Goal: Book appointment/travel/reservation

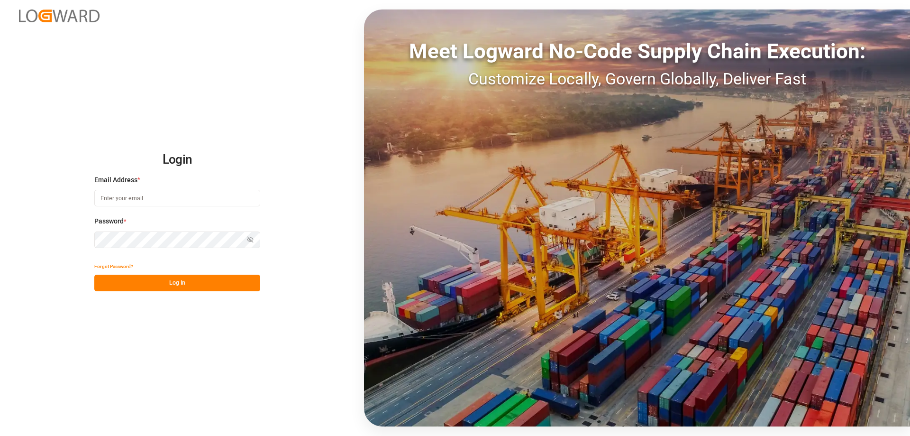
click at [141, 194] on input at bounding box center [177, 198] width 166 height 17
type input "[PERSON_NAME][EMAIL_ADDRESS][DOMAIN_NAME]"
click at [188, 285] on button "Log In" at bounding box center [177, 283] width 166 height 17
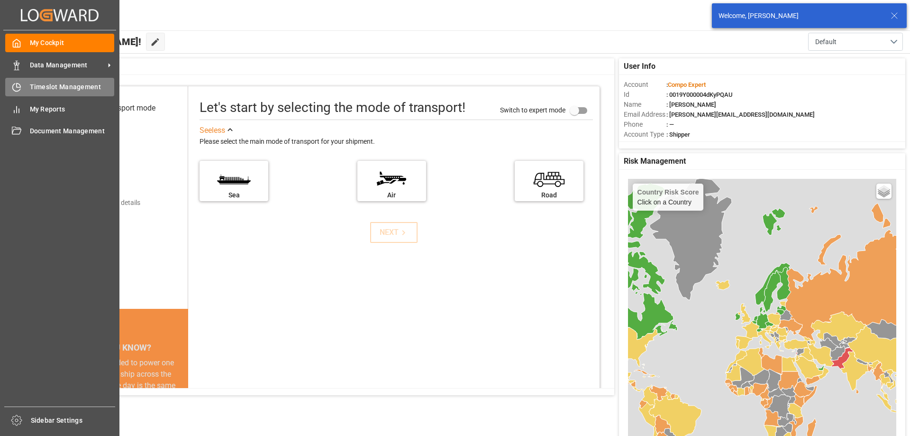
click at [25, 81] on div "Timeslot Management Timeslot Management" at bounding box center [59, 87] width 109 height 18
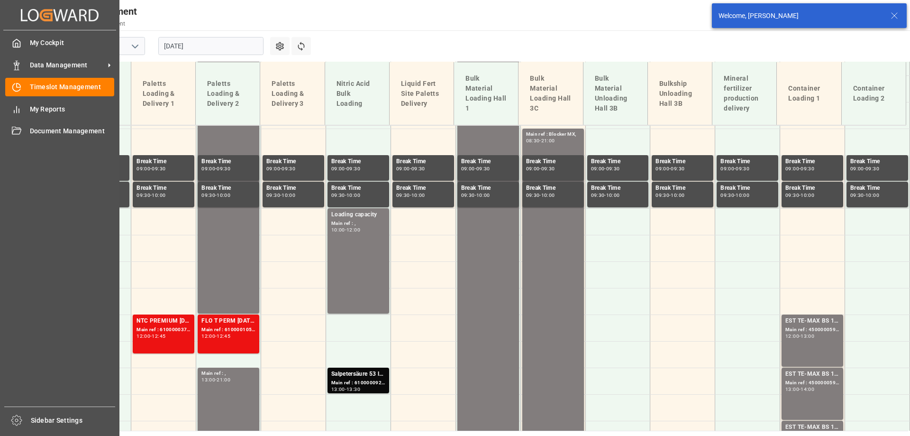
scroll to position [448, 0]
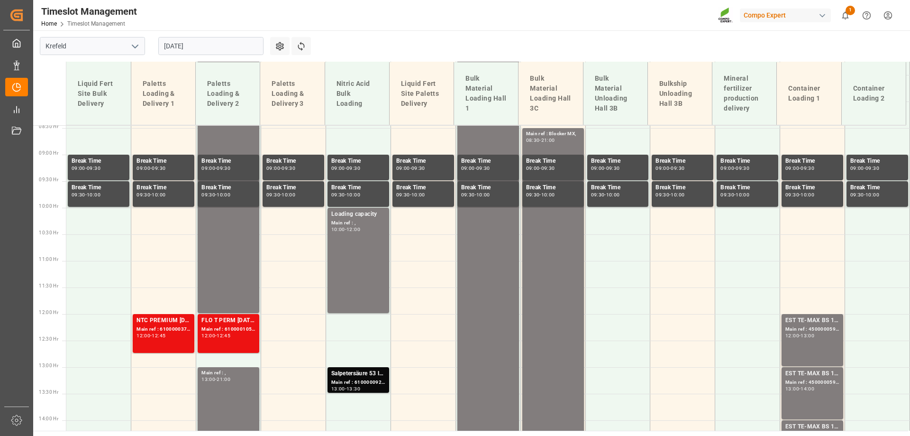
click at [200, 54] on input "[DATE]" at bounding box center [210, 46] width 105 height 18
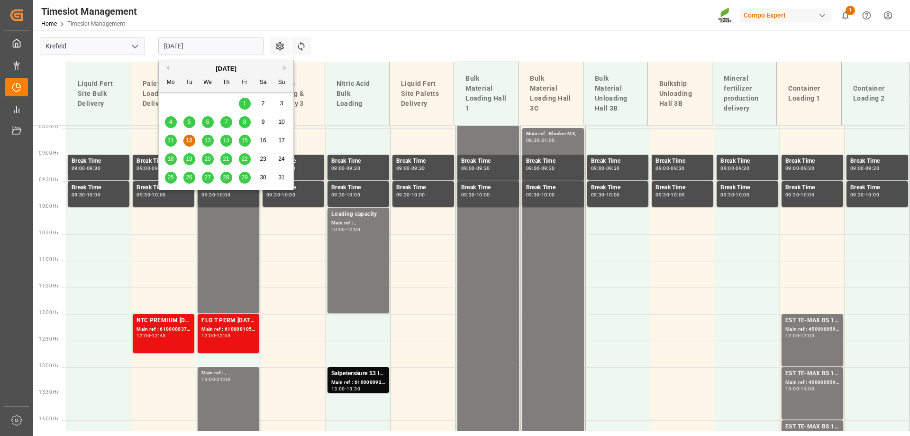
click at [206, 138] on span "13" at bounding box center [207, 140] width 6 height 7
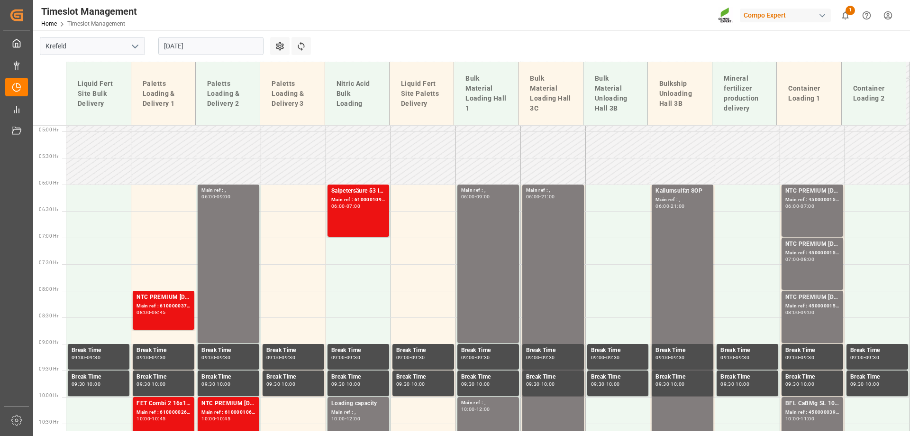
scroll to position [259, 0]
click at [409, 35] on main "Krefeld [DATE] Settings Refresh Time Slots Liquid Fert Site Bulk Delivery Palet…" at bounding box center [470, 230] width 875 height 400
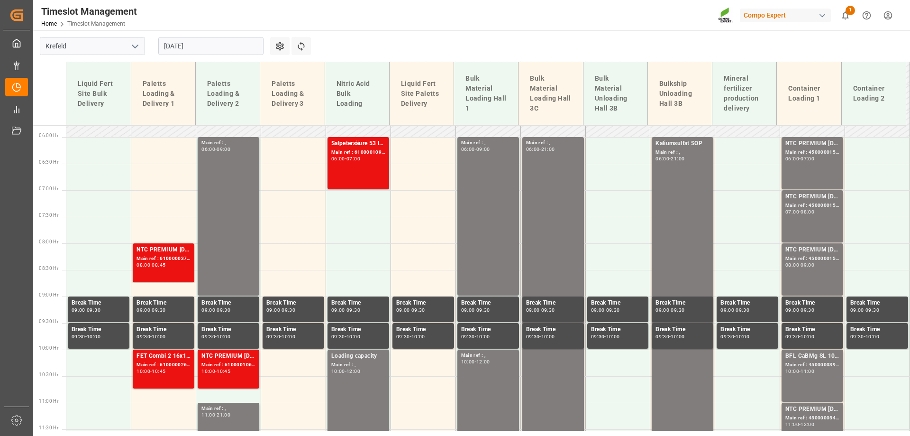
scroll to position [306, 0]
click at [228, 49] on input "[DATE]" at bounding box center [210, 46] width 105 height 18
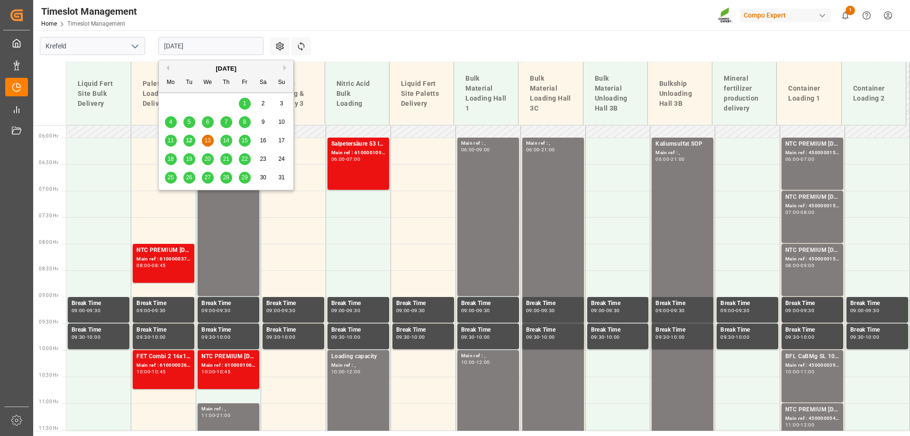
click at [186, 140] on span "12" at bounding box center [189, 140] width 6 height 7
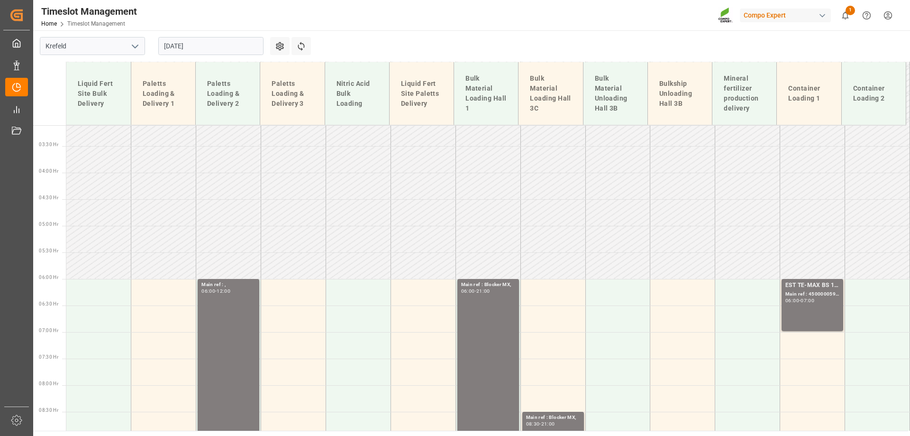
scroll to position [164, 0]
click at [209, 48] on input "[DATE]" at bounding box center [210, 46] width 105 height 18
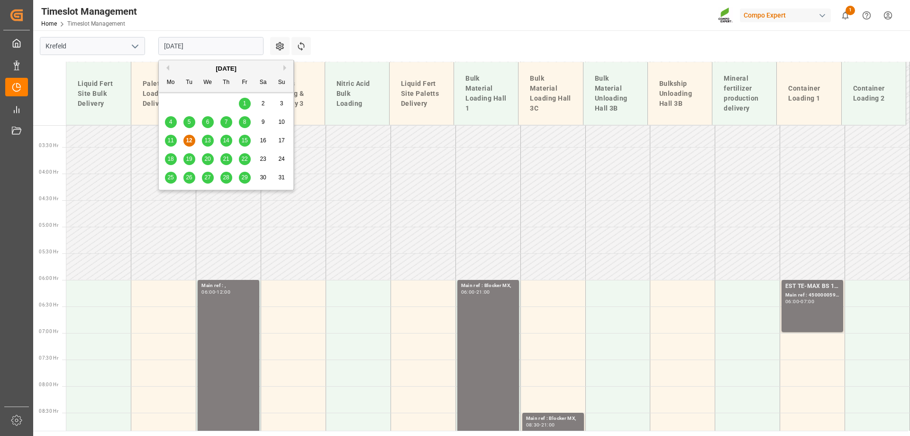
click at [208, 138] on span "13" at bounding box center [207, 140] width 6 height 7
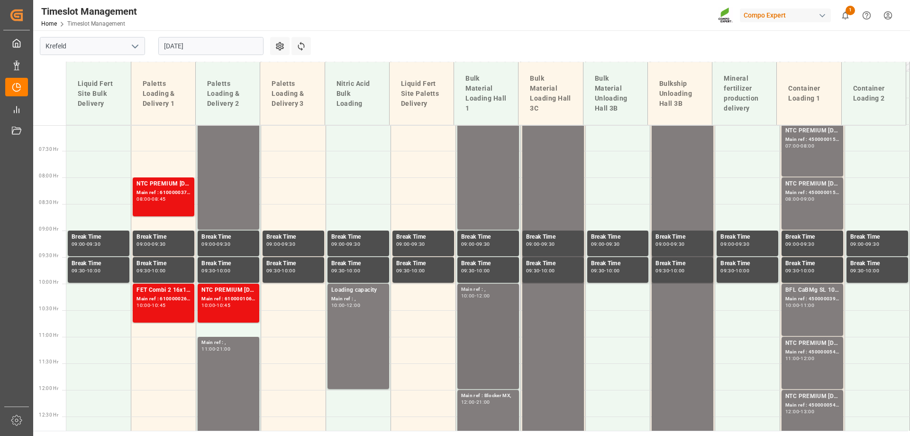
scroll to position [448, 0]
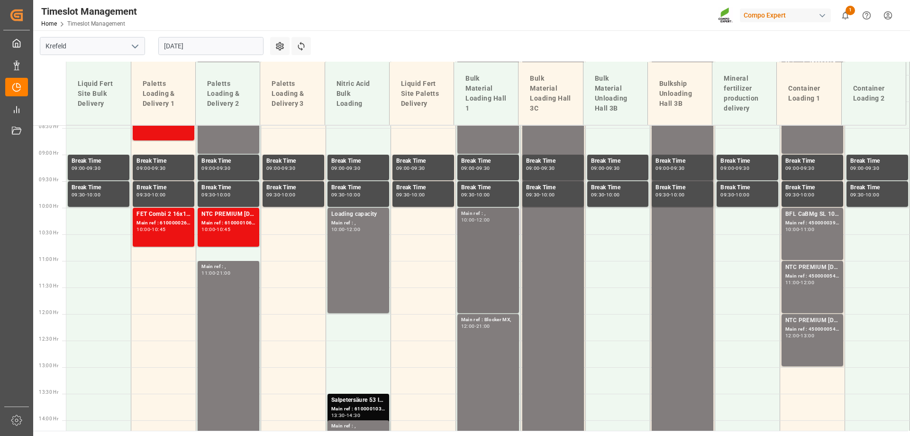
click at [501, 261] on div "Main ref : , 10:00 - 12:00" at bounding box center [488, 260] width 54 height 101
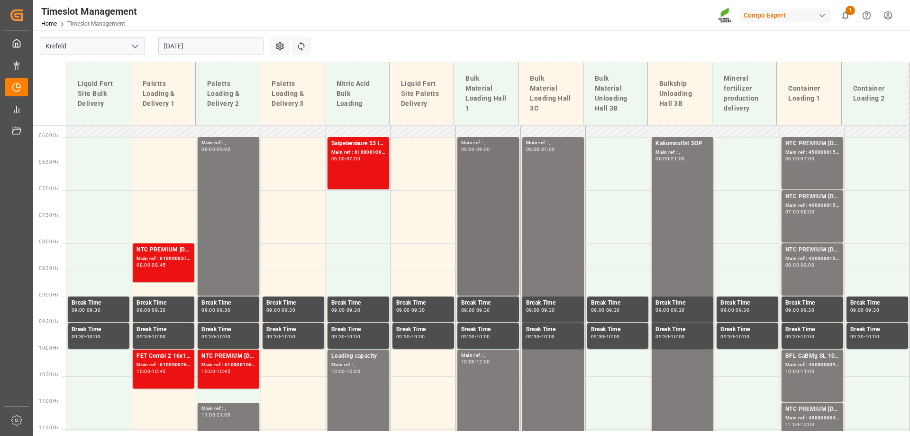
scroll to position [306, 0]
click at [489, 205] on div "Main ref : , 06:00 - 09:00" at bounding box center [488, 216] width 54 height 155
click at [476, 173] on div "Main ref : , 06:00 - 09:00" at bounding box center [488, 216] width 54 height 155
